Goal: Ask a question: Seek information or help from site administrators or community

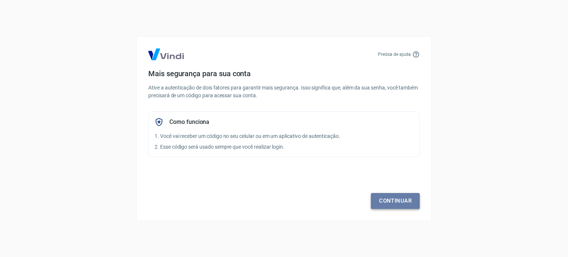
click at [400, 204] on link "Continuar" at bounding box center [395, 201] width 49 height 16
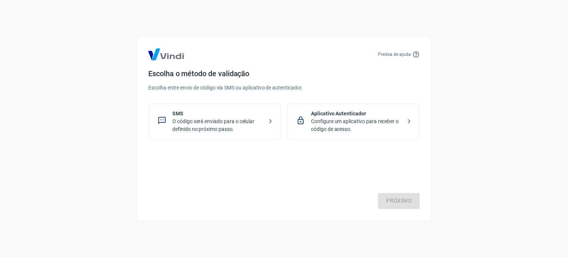
click at [240, 120] on p "O código será enviado para o celular definido no próximo passo." at bounding box center [217, 126] width 91 height 16
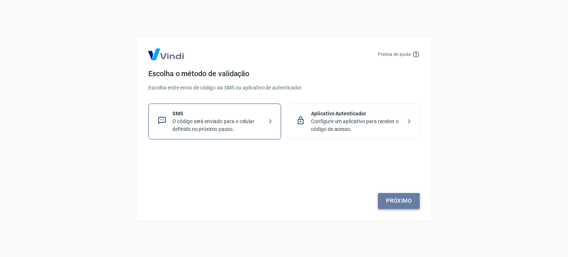
click at [402, 202] on link "Próximo" at bounding box center [399, 201] width 42 height 16
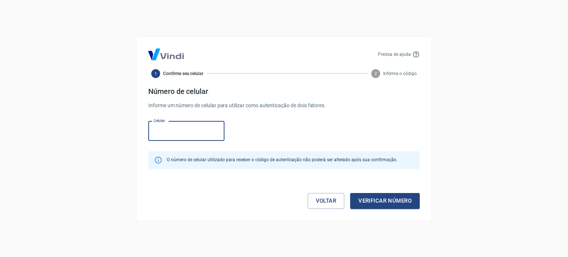
click at [192, 128] on input "Celular" at bounding box center [186, 131] width 76 height 20
type input "[PHONE_NUMBER]"
click at [379, 201] on button "Verificar número" at bounding box center [385, 201] width 70 height 16
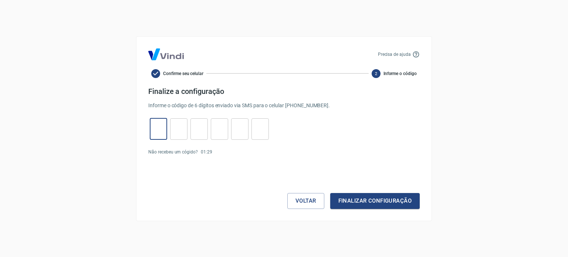
click at [158, 133] on input "tel" at bounding box center [158, 129] width 17 height 16
click at [158, 132] on input "tel" at bounding box center [158, 129] width 17 height 16
click at [156, 130] on input "tel" at bounding box center [158, 129] width 17 height 16
type input "3"
type input "5"
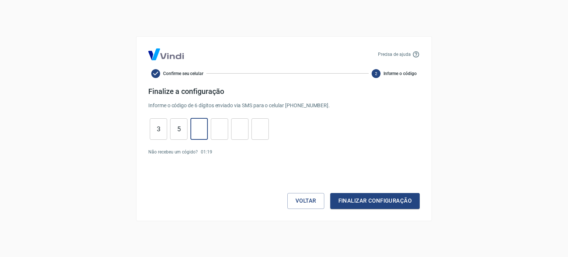
type input "2"
type input "8"
type input "1"
click at [330, 193] on button "Finalizar configuração" at bounding box center [375, 201] width 90 height 16
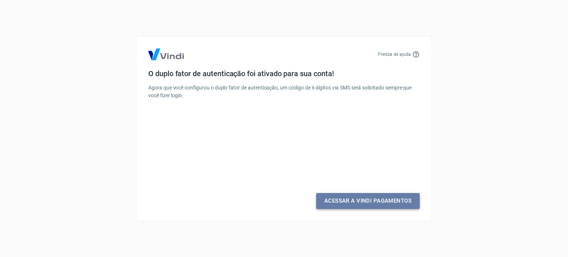
click at [401, 204] on link "Acessar a Vindi Pagamentos" at bounding box center [368, 201] width 104 height 16
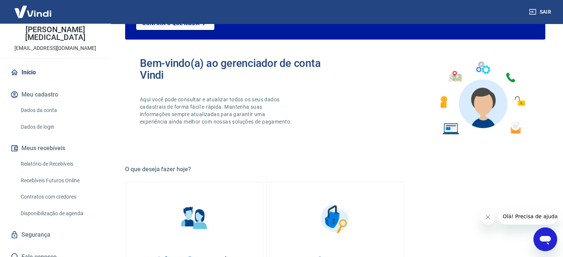
scroll to position [37, 0]
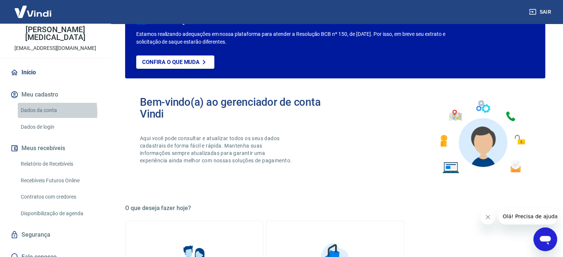
click at [36, 104] on link "Dados da conta" at bounding box center [60, 110] width 84 height 15
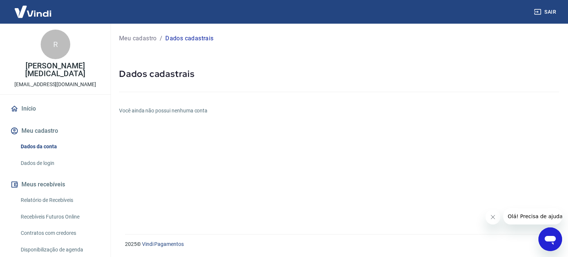
click at [41, 124] on button "Meu cadastro" at bounding box center [55, 131] width 93 height 16
click at [46, 156] on link "Dados de login" at bounding box center [60, 163] width 84 height 15
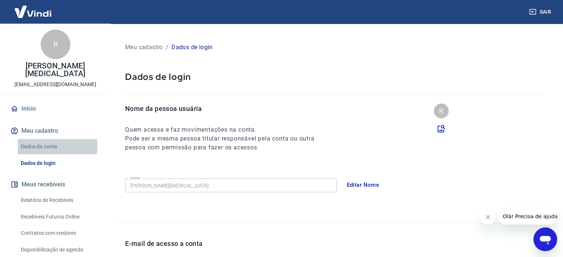
click at [34, 139] on link "Dados da conta" at bounding box center [60, 146] width 84 height 15
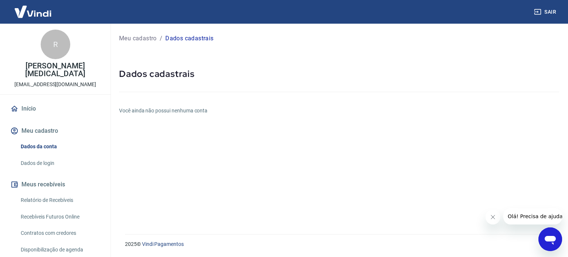
drag, startPoint x: 234, startPoint y: 155, endPoint x: 262, endPoint y: 152, distance: 28.6
click at [241, 155] on div "Meu cadastro / Dados cadastrais Dados cadastrais Você ainda não possui nenhuma …" at bounding box center [339, 125] width 458 height 202
drag, startPoint x: 329, startPoint y: 153, endPoint x: 453, endPoint y: 165, distance: 124.1
click at [335, 152] on div "Meu cadastro / Dados cadastrais Dados cadastrais Você ainda não possui nenhuma …" at bounding box center [339, 125] width 458 height 202
click at [493, 218] on icon "Fechar mensagem da empresa" at bounding box center [493, 217] width 4 height 4
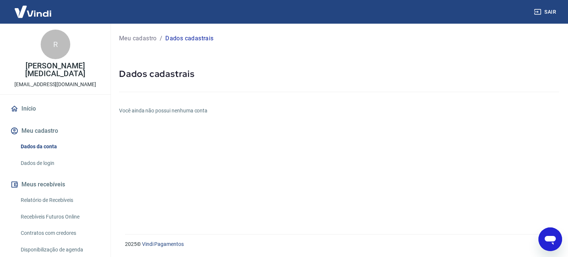
click at [551, 239] on icon "Abrir janela de mensagens" at bounding box center [550, 240] width 11 height 9
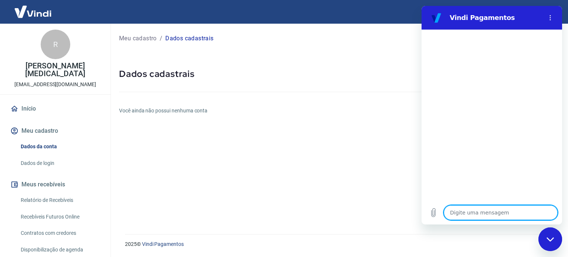
drag, startPoint x: 465, startPoint y: 211, endPoint x: 468, endPoint y: 203, distance: 8.7
click at [465, 209] on textarea at bounding box center [501, 212] width 114 height 15
type textarea "c"
type textarea "x"
type textarea "co"
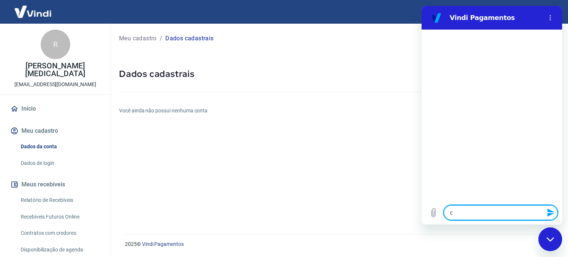
type textarea "x"
type textarea "com"
type textarea "x"
type textarea "como"
type textarea "x"
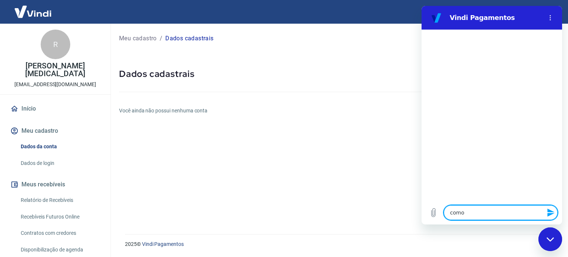
type textarea "como"
type textarea "x"
type textarea "como v"
type textarea "x"
type textarea "como va"
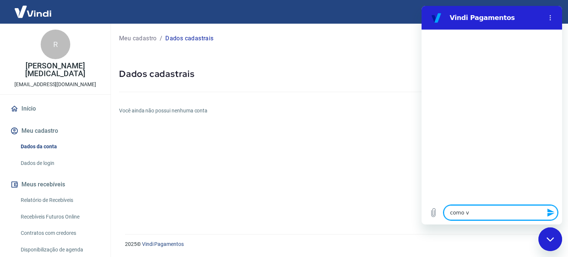
type textarea "x"
type textarea "como val"
type textarea "x"
type textarea "como vall"
type textarea "x"
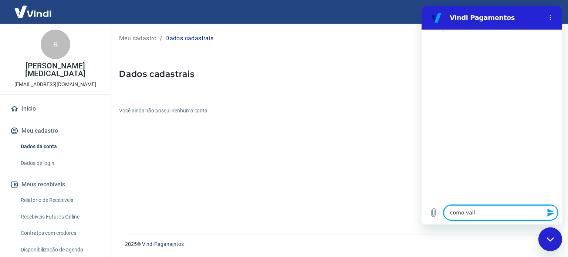
type textarea "como valli"
type textarea "x"
type textarea "como vallid"
type textarea "x"
type textarea "como vallida"
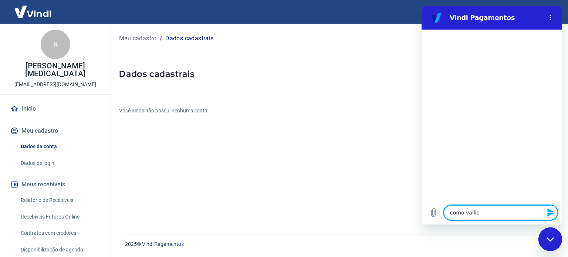
type textarea "x"
type textarea "como vallidar"
type textarea "x"
type textarea "como vallidar"
type textarea "x"
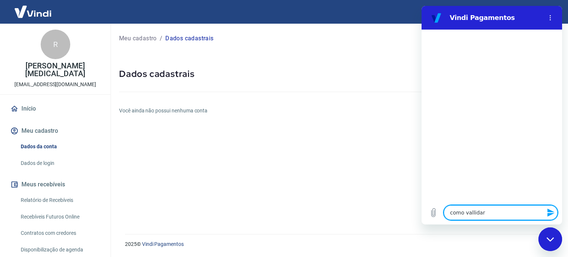
type textarea "como vallidar"
type textarea "x"
type textarea "como vallida"
type textarea "x"
type textarea "como vallid"
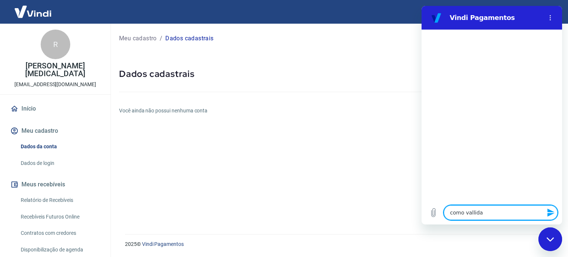
type textarea "x"
type textarea "como valli"
type textarea "x"
type textarea "como vall"
type textarea "x"
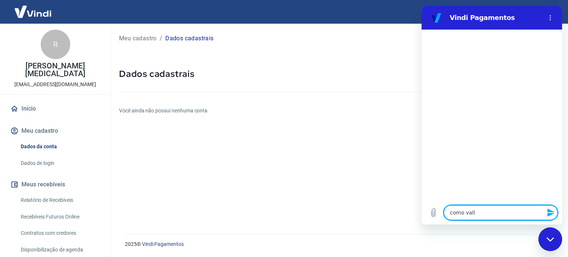
type textarea "como val"
type textarea "x"
type textarea "como vali"
type textarea "x"
type textarea "como valia"
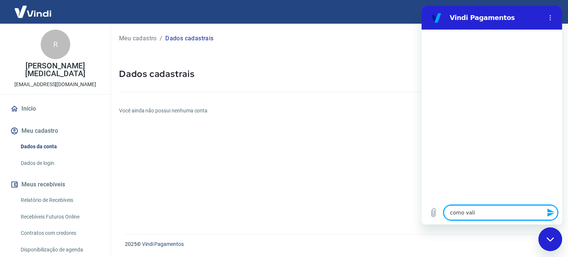
type textarea "x"
type textarea "como valiar"
type textarea "x"
type textarea "como valiar"
type textarea "x"
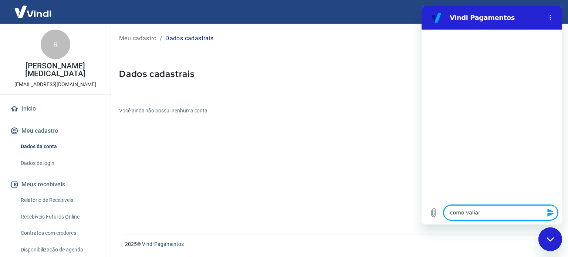
type textarea "como valiar m"
type textarea "x"
type textarea "como valiar mi"
type textarea "x"
type textarea "como [PERSON_NAME]"
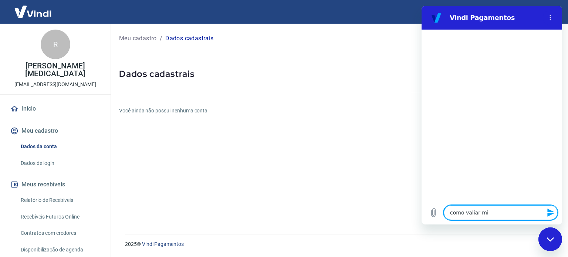
type textarea "x"
type textarea "como valiar mi"
type textarea "x"
type textarea "como valiar m"
type textarea "x"
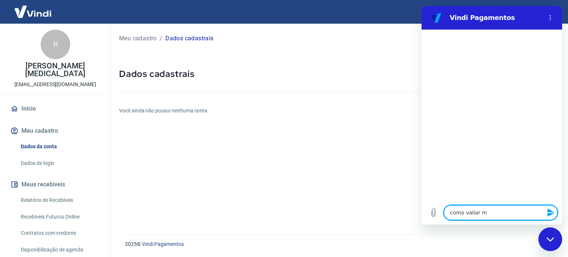
type textarea "como valiar"
type textarea "x"
type textarea "como valiar"
type textarea "x"
type textarea "como valia"
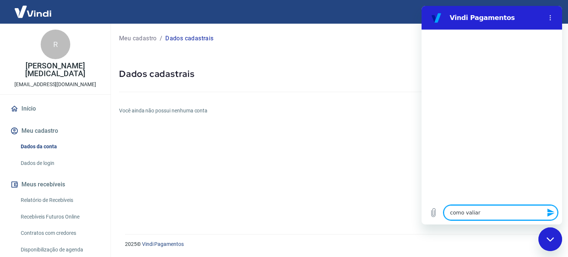
type textarea "x"
type textarea "como vali"
type textarea "x"
type textarea "como valid"
type textarea "x"
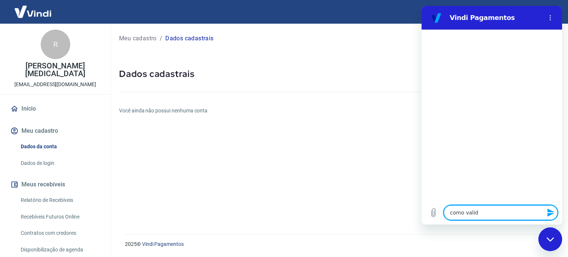
type textarea "como valida"
type textarea "x"
type textarea "como validar"
type textarea "x"
type textarea "como validar"
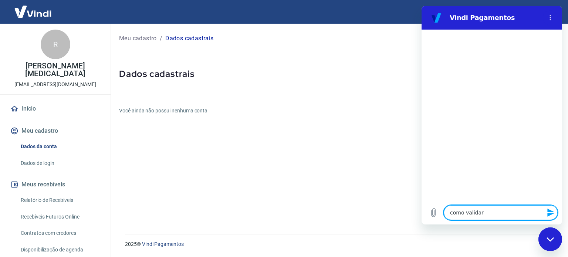
type textarea "x"
type textarea "como validar m"
type textarea "x"
type textarea "como validar mi"
type textarea "x"
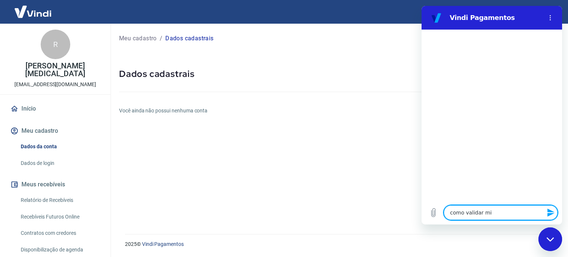
type textarea "como validar min"
type textarea "x"
type textarea "como [PERSON_NAME]"
type textarea "x"
type textarea "como validar minha"
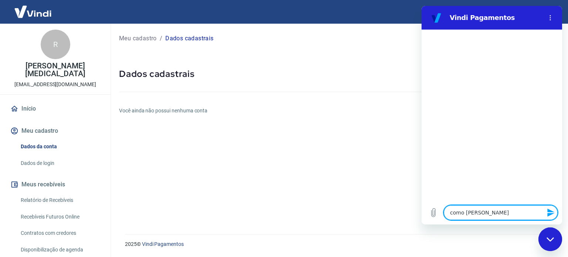
type textarea "x"
type textarea "como validar minha"
type textarea "x"
type textarea "como validar minha c"
type textarea "x"
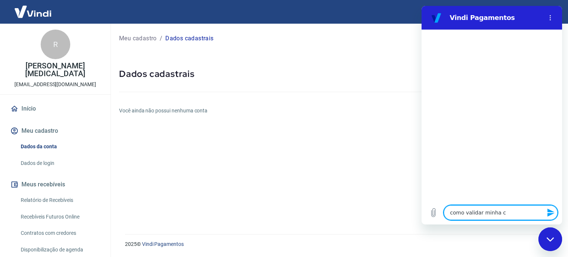
type textarea "como validar minha co"
type textarea "x"
type textarea "como validar minha con"
type textarea "x"
type textarea "como validar minha cont"
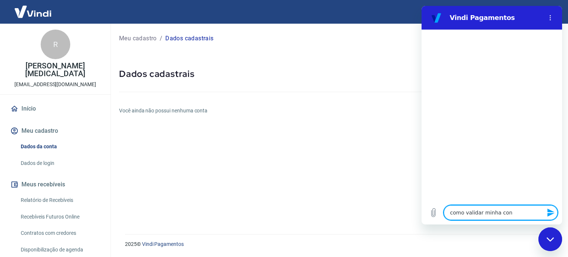
type textarea "x"
type textarea "como validar minha conta"
type textarea "x"
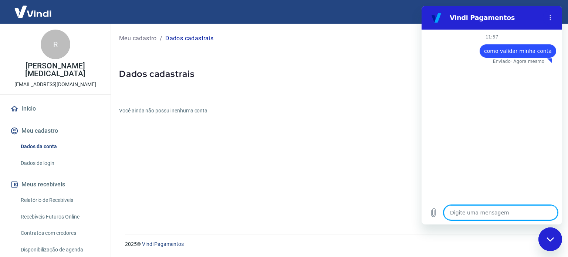
type textarea "x"
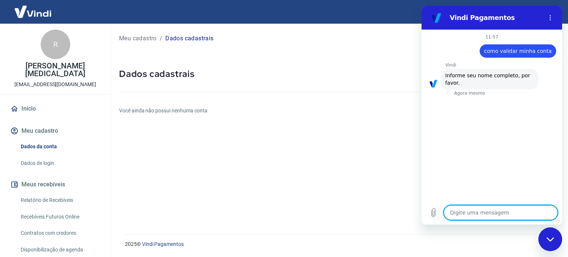
type textarea "r"
type textarea "x"
type textarea "re"
type textarea "x"
type textarea "reg"
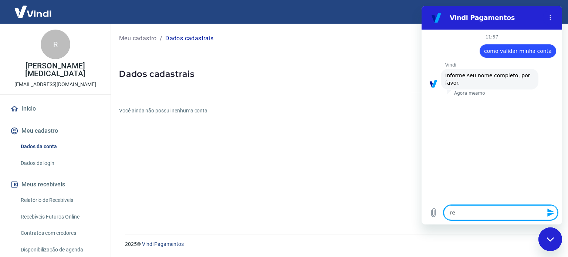
type textarea "x"
type textarea "regi"
type textarea "x"
type textarea "regis"
type textarea "x"
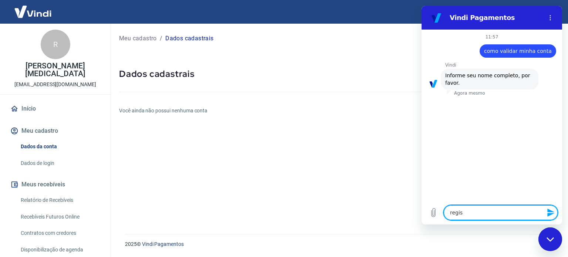
type textarea "regis"
type textarea "x"
type textarea "regis c"
type textarea "x"
type textarea "regis ca"
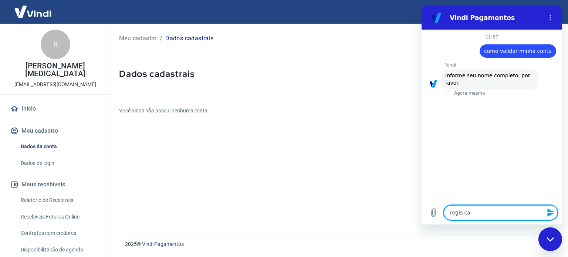
type textarea "x"
type textarea "regis cab"
type textarea "x"
type textarea "regis cabe"
type textarea "x"
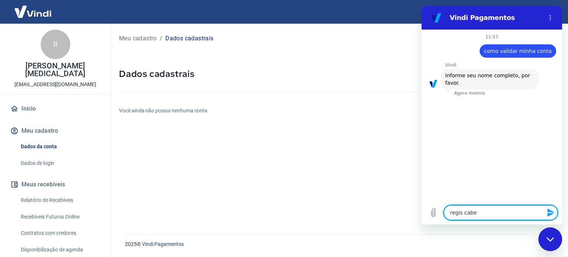
type textarea "regis caber"
type textarea "x"
type textarea "regis caberl"
type textarea "x"
type textarea "[PERSON_NAME]"
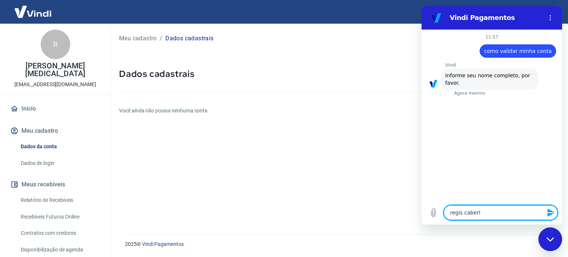
type textarea "x"
type textarea "[PERSON_NAME][MEDICAL_DATA]"
type textarea "x"
type textarea "[PERSON_NAME][MEDICAL_DATA]"
type textarea "x"
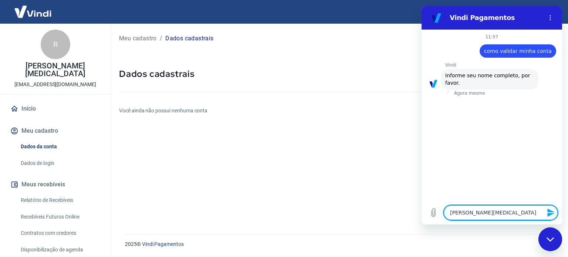
type textarea "regis [MEDICAL_DATA] d"
type textarea "x"
type textarea "[PERSON_NAME][MEDICAL_DATA] do"
type textarea "x"
type textarea "regis [MEDICAL_DATA] dos"
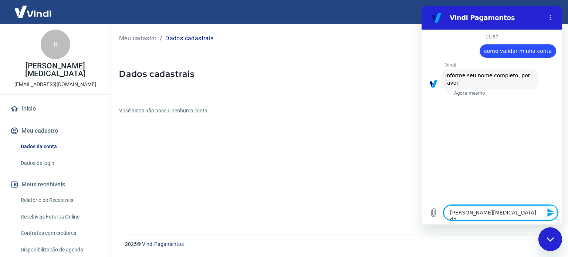
type textarea "x"
type textarea "regis [MEDICAL_DATA] dos"
type textarea "x"
type textarea "[PERSON_NAME][MEDICAL_DATA] dos s"
type textarea "x"
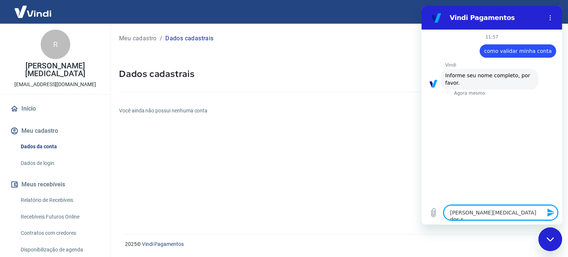
type textarea "[PERSON_NAME][MEDICAL_DATA] dos sa"
type textarea "x"
type textarea "regis [MEDICAL_DATA] dos san"
type textarea "x"
type textarea "regis [MEDICAL_DATA] dos sant"
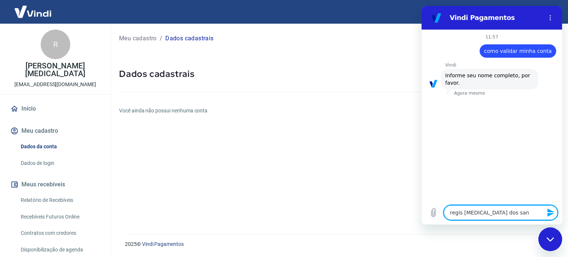
type textarea "x"
type textarea "regis [MEDICAL_DATA] dos santo"
type textarea "x"
type textarea "regis [MEDICAL_DATA] dos santos"
type textarea "x"
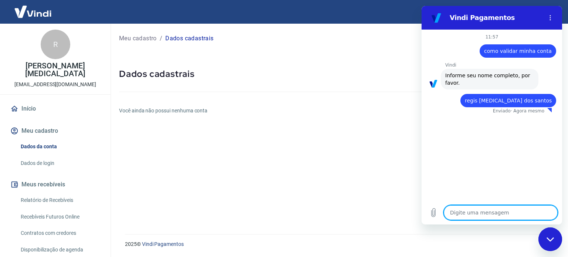
type textarea "x"
click at [504, 211] on textarea at bounding box center [501, 212] width 114 height 15
type textarea "1"
type textarea "x"
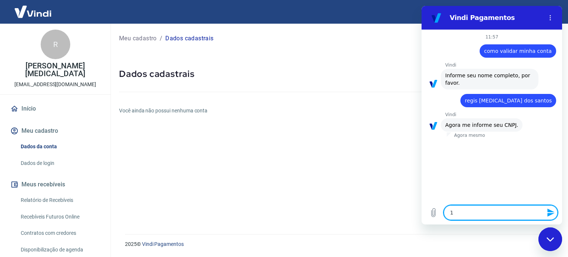
type textarea "19"
type textarea "x"
type textarea "198"
type textarea "x"
type textarea "1984"
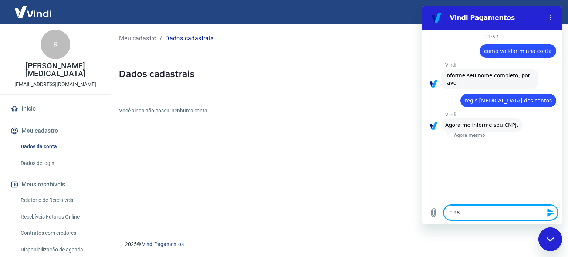
type textarea "x"
type textarea "19849"
type textarea "x"
type textarea "198493"
type textarea "x"
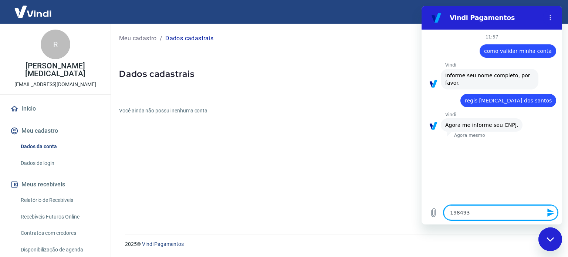
type textarea "1984938"
type textarea "x"
type textarea "19849381"
type textarea "x"
type textarea "198493810"
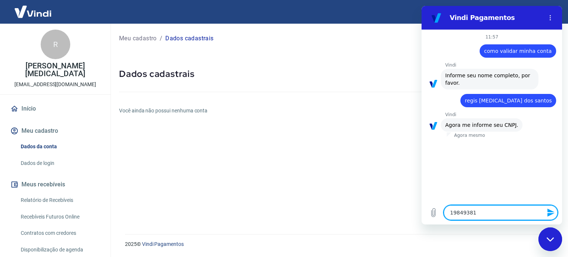
type textarea "x"
type textarea "1984938100"
type textarea "x"
type textarea "19849381000"
type textarea "x"
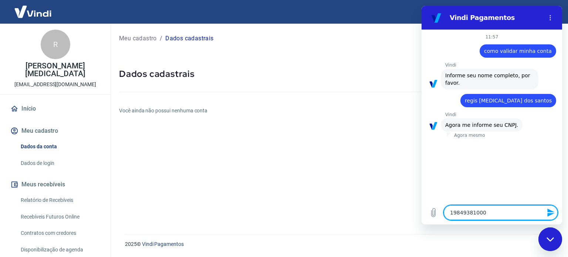
type textarea "198493810001"
type textarea "x"
type textarea "1984938100010"
type textarea "x"
type textarea "19849381000106"
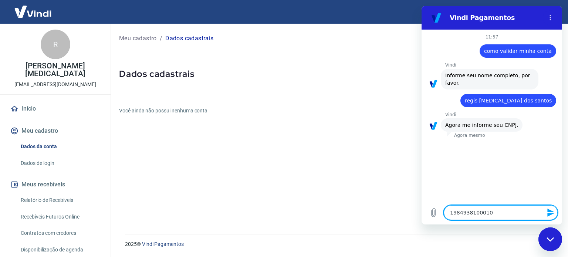
type textarea "x"
type textarea "19849381000106"
click at [549, 212] on icon "Enviar mensagem" at bounding box center [551, 212] width 9 height 9
type textarea "x"
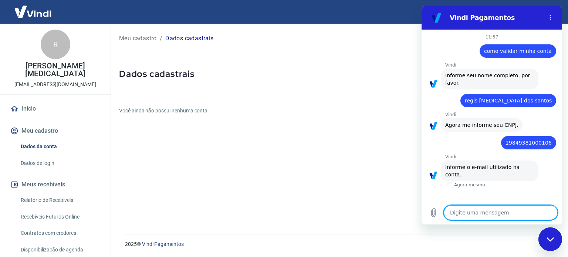
click at [506, 215] on textarea at bounding box center [501, 212] width 114 height 15
type textarea "r"
type textarea "x"
type textarea "re"
type textarea "x"
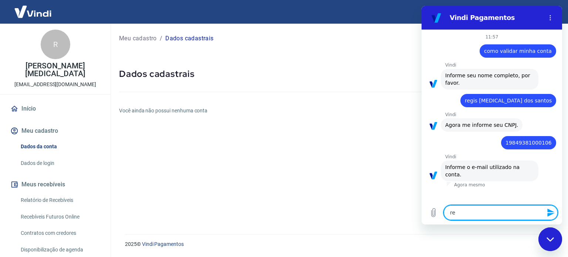
type textarea "reg"
type textarea "x"
type textarea "regi"
type textarea "x"
type textarea "regis"
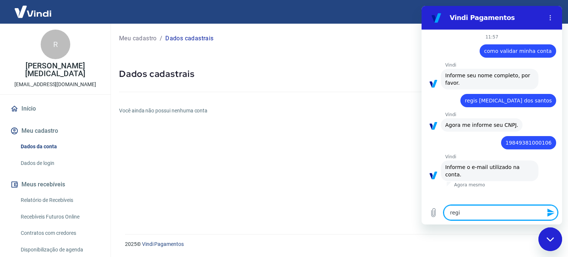
type textarea "x"
type textarea "regis."
type textarea "x"
click at [547, 239] on icon "Fechar janela de mensagens" at bounding box center [551, 239] width 8 height 5
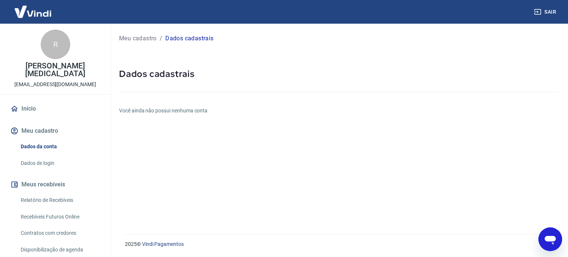
click at [548, 239] on icon "Abrir janela de mensagens" at bounding box center [550, 240] width 11 height 9
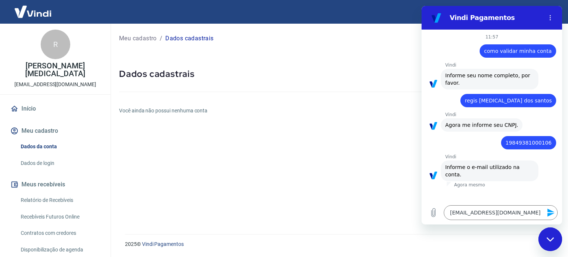
click at [552, 216] on icon "Enviar mensagem" at bounding box center [551, 212] width 9 height 9
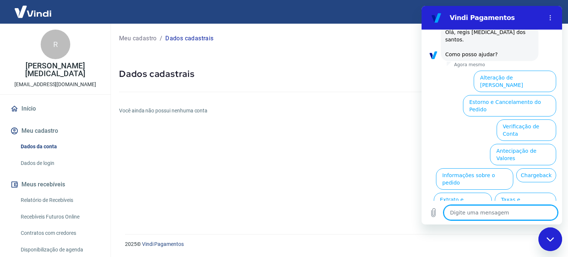
scroll to position [190, 0]
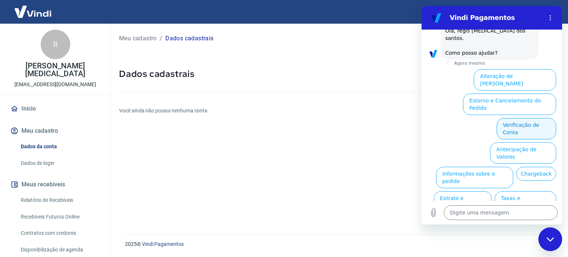
click at [537, 118] on button "Verificação de Conta" at bounding box center [527, 128] width 60 height 21
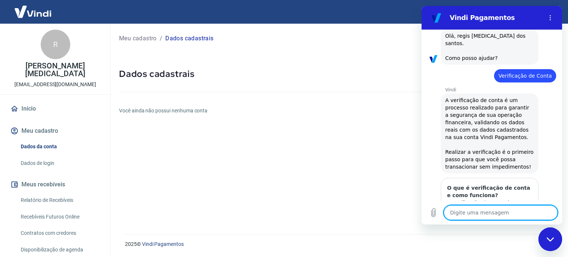
scroll to position [265, 0]
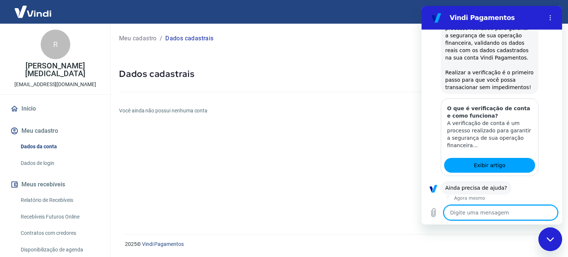
click at [469, 212] on textarea at bounding box center [501, 212] width 114 height 15
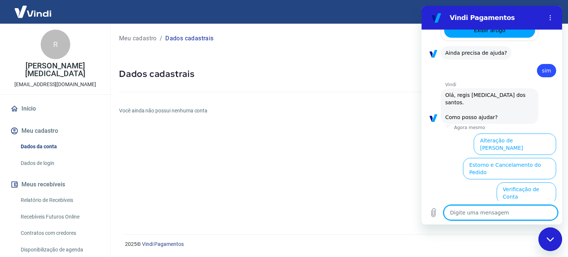
scroll to position [456, 0]
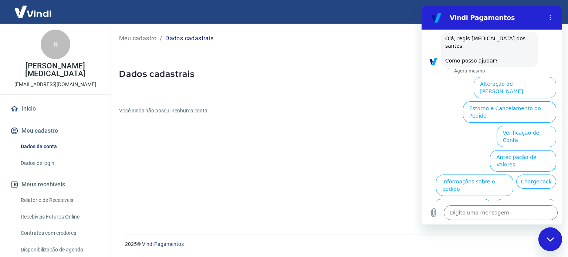
drag, startPoint x: 380, startPoint y: 141, endPoint x: 342, endPoint y: 134, distance: 38.7
click at [380, 141] on div "Meu cadastro / Dados cadastrais Dados cadastrais Você ainda não possui nenhuma …" at bounding box center [339, 125] width 458 height 202
drag, startPoint x: 259, startPoint y: 158, endPoint x: 327, endPoint y: 155, distance: 68.1
click at [269, 155] on div "Meu cadastro / Dados cadastrais Dados cadastrais Você ainda não possui nenhuma …" at bounding box center [339, 125] width 458 height 202
drag, startPoint x: 340, startPoint y: 158, endPoint x: 216, endPoint y: 75, distance: 149.6
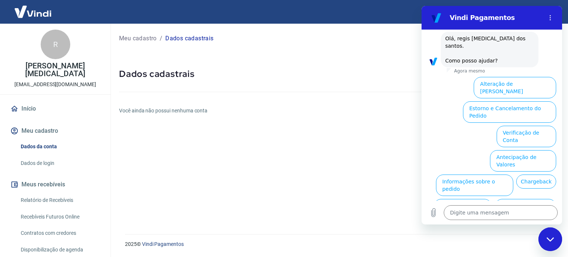
click at [333, 148] on div "Meu cadastro / Dados cadastrais Dados cadastrais Você ainda não possui nenhuma …" at bounding box center [339, 125] width 458 height 202
